Goal: Navigation & Orientation: Find specific page/section

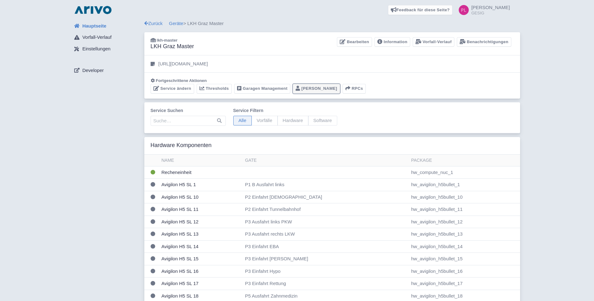
click at [306, 88] on link "Portier" at bounding box center [316, 89] width 47 height 10
